Goal: Download file/media

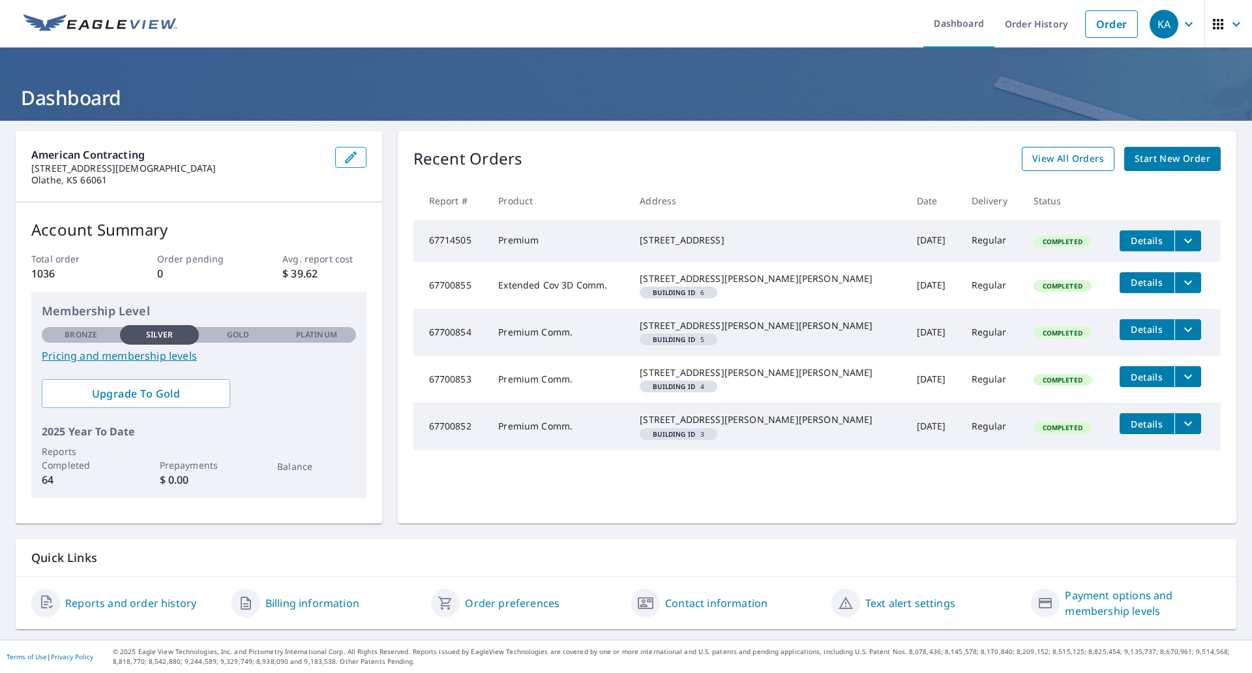
click at [1062, 160] on span "View All Orders" at bounding box center [1069, 159] width 72 height 16
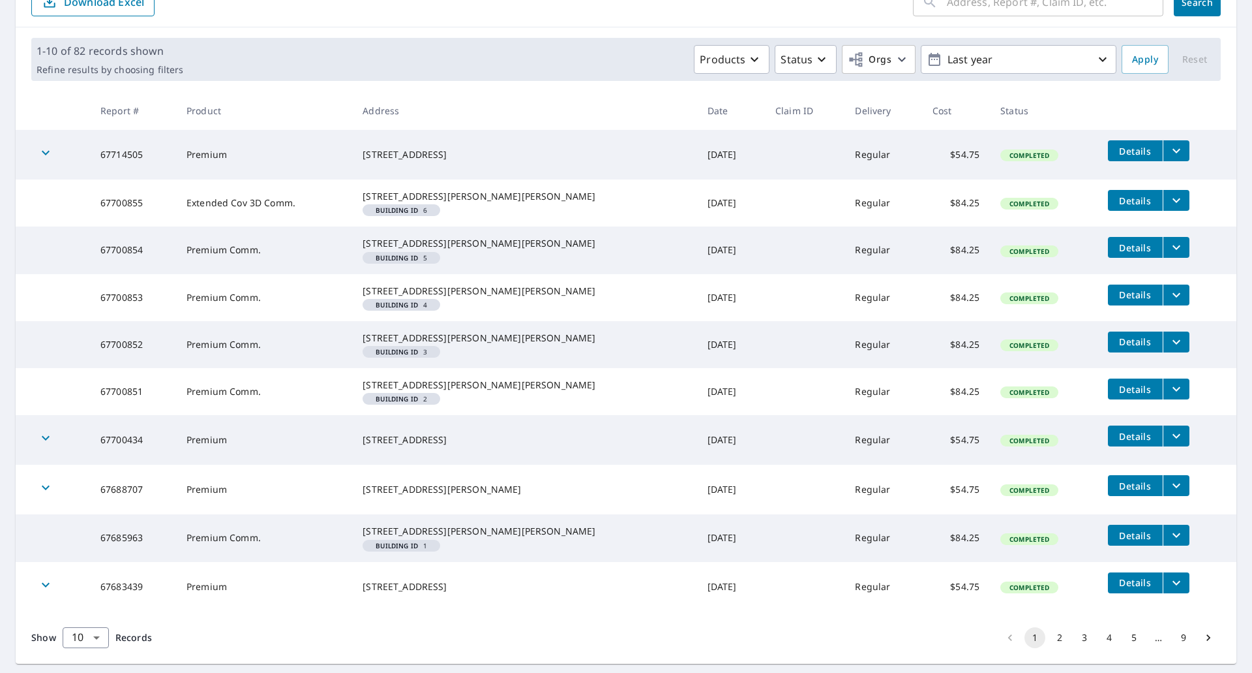
scroll to position [142, 0]
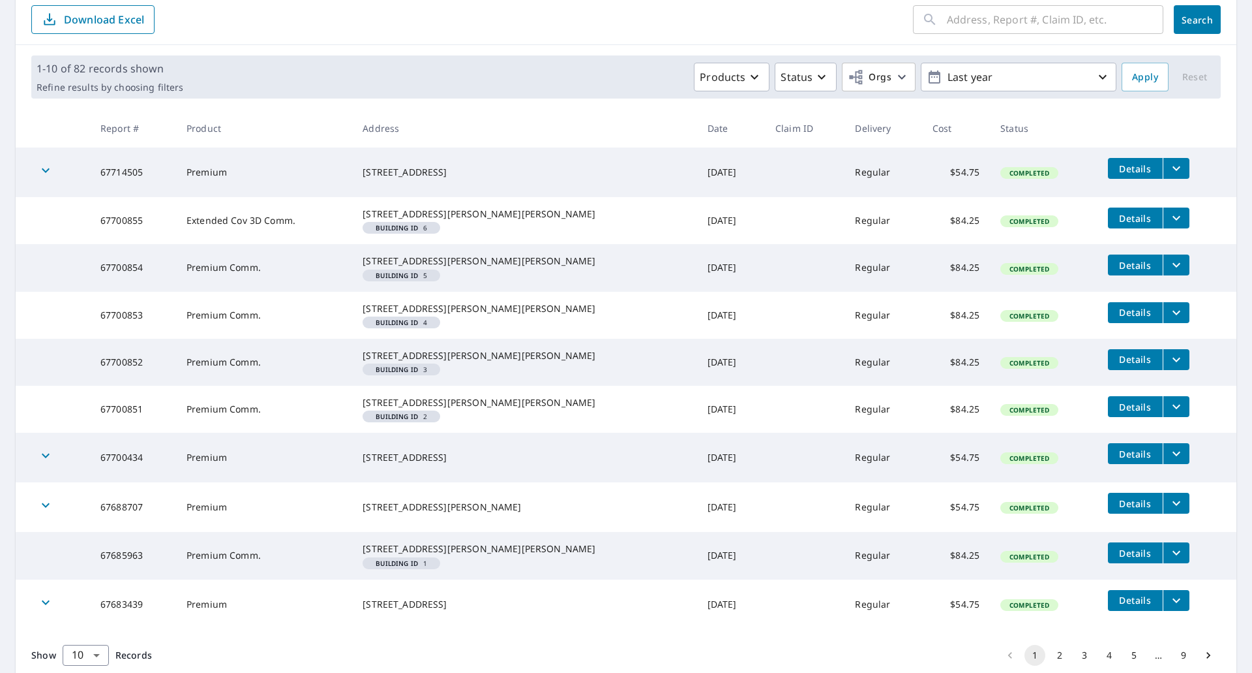
click at [1169, 219] on icon "filesDropdownBtn-67700855" at bounding box center [1177, 218] width 16 height 16
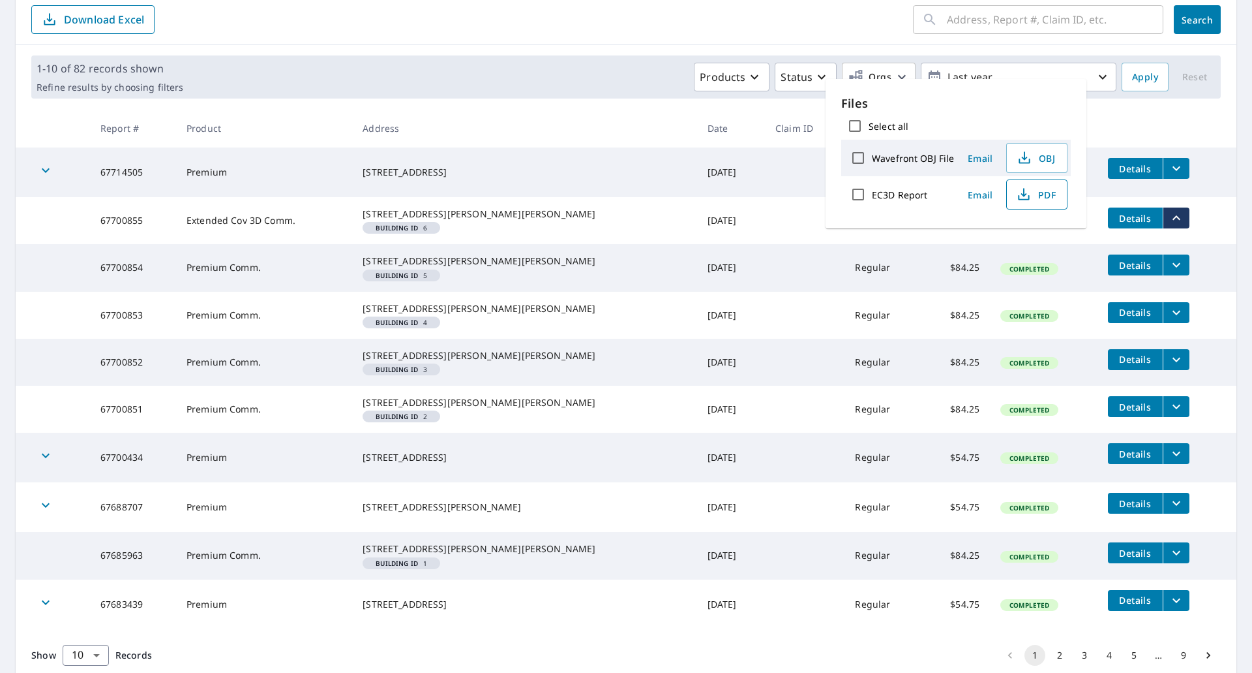
click at [1033, 191] on span "PDF" at bounding box center [1036, 195] width 42 height 16
click at [545, 217] on div "[STREET_ADDRESS][PERSON_NAME][PERSON_NAME]" at bounding box center [525, 213] width 324 height 13
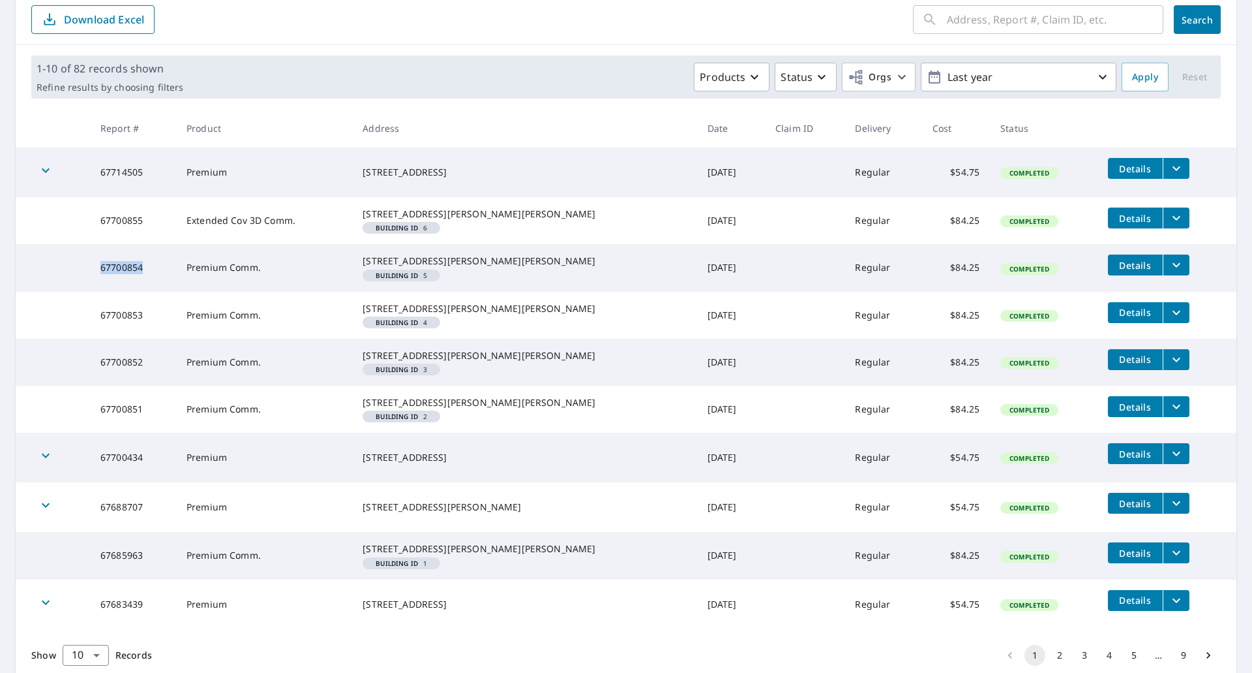
drag, startPoint x: 151, startPoint y: 286, endPoint x: 106, endPoint y: 286, distance: 45.7
click at [106, 286] on td "67700854" at bounding box center [133, 267] width 86 height 47
copy td "67700854"
drag, startPoint x: 134, startPoint y: 466, endPoint x: 95, endPoint y: 467, distance: 39.8
click at [95, 432] on td "67700851" at bounding box center [133, 409] width 86 height 47
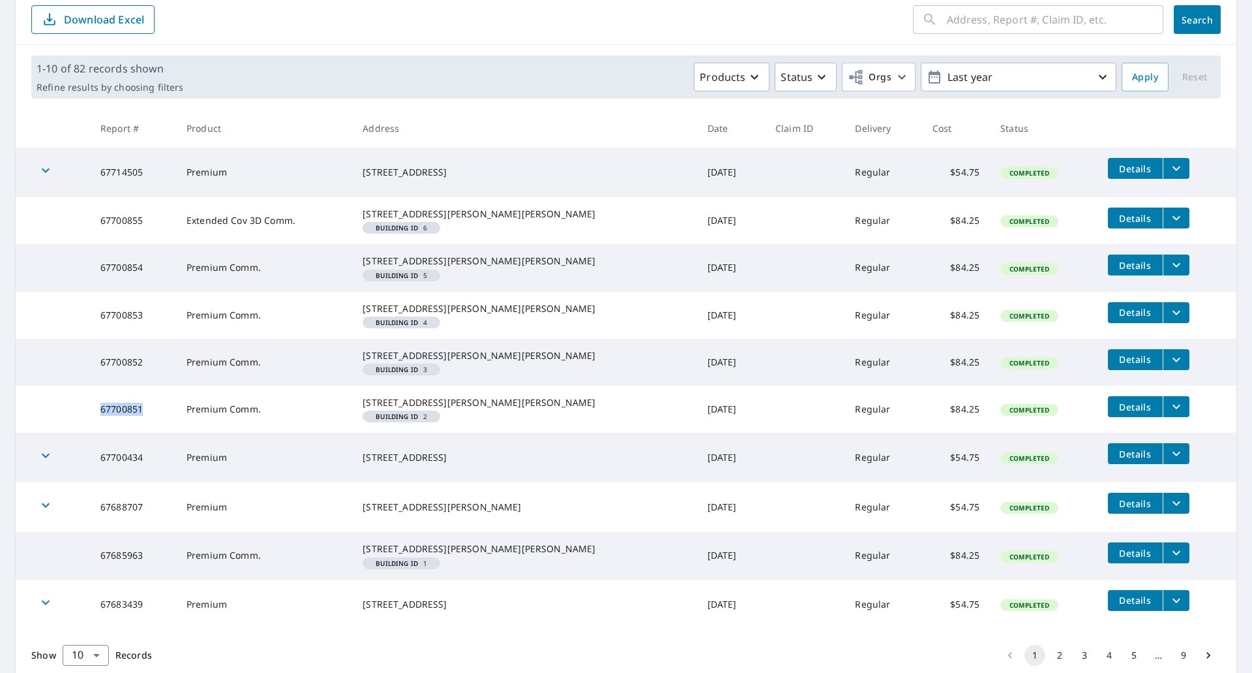
copy td "67700851"
